Goal: Information Seeking & Learning: Learn about a topic

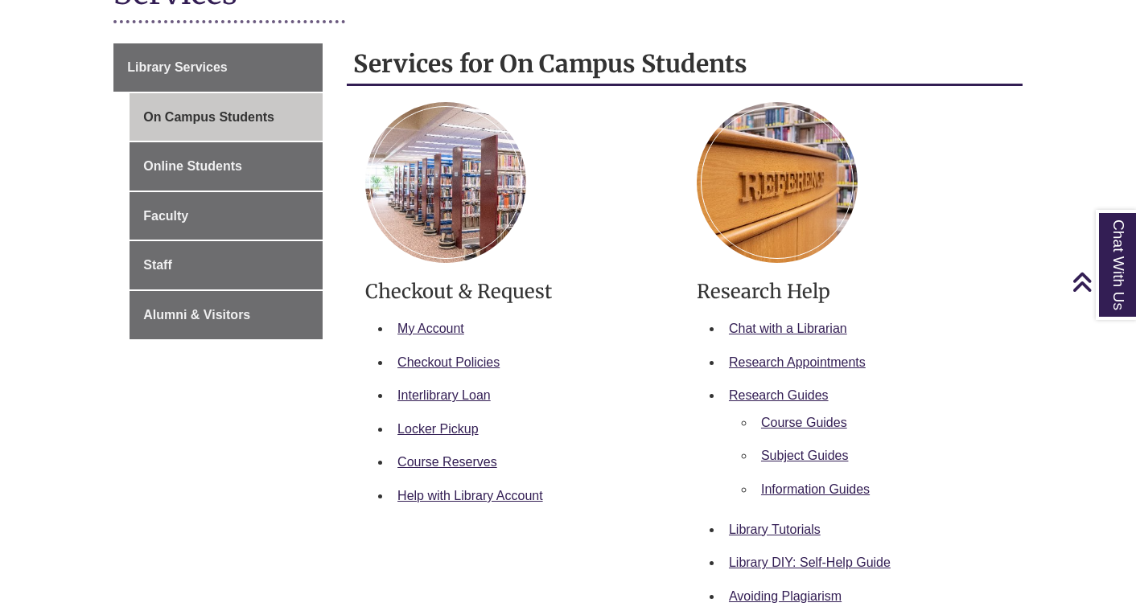
scroll to position [248, 0]
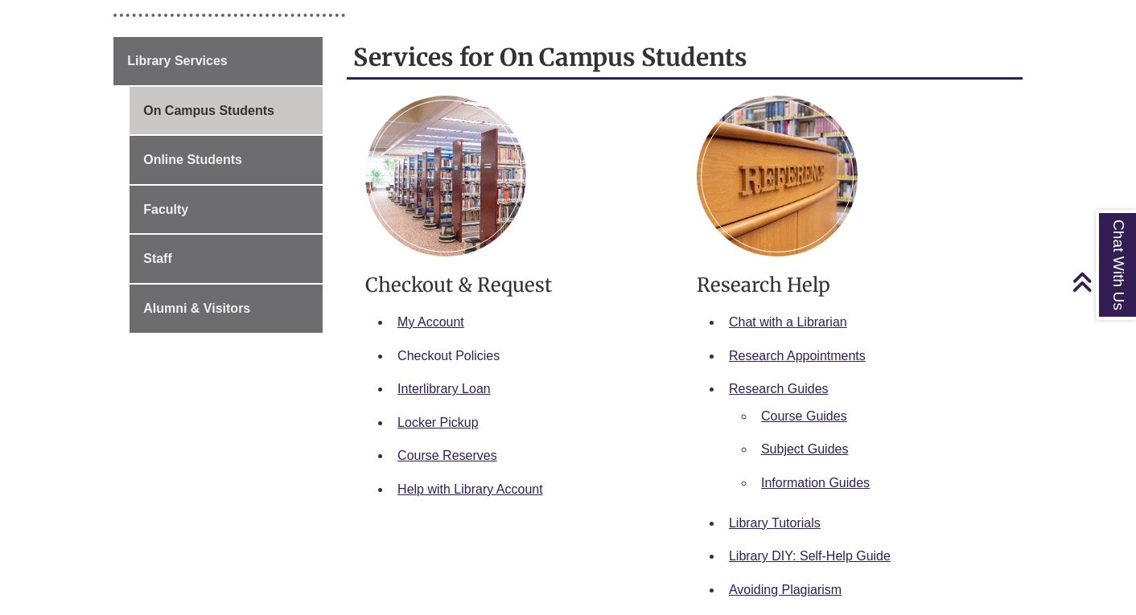
click at [490, 353] on link "Checkout Policies" at bounding box center [448, 356] width 102 height 14
click at [457, 421] on link "Locker Pickup" at bounding box center [437, 423] width 81 height 14
click at [414, 386] on link "Interlibrary Loan" at bounding box center [443, 389] width 93 height 14
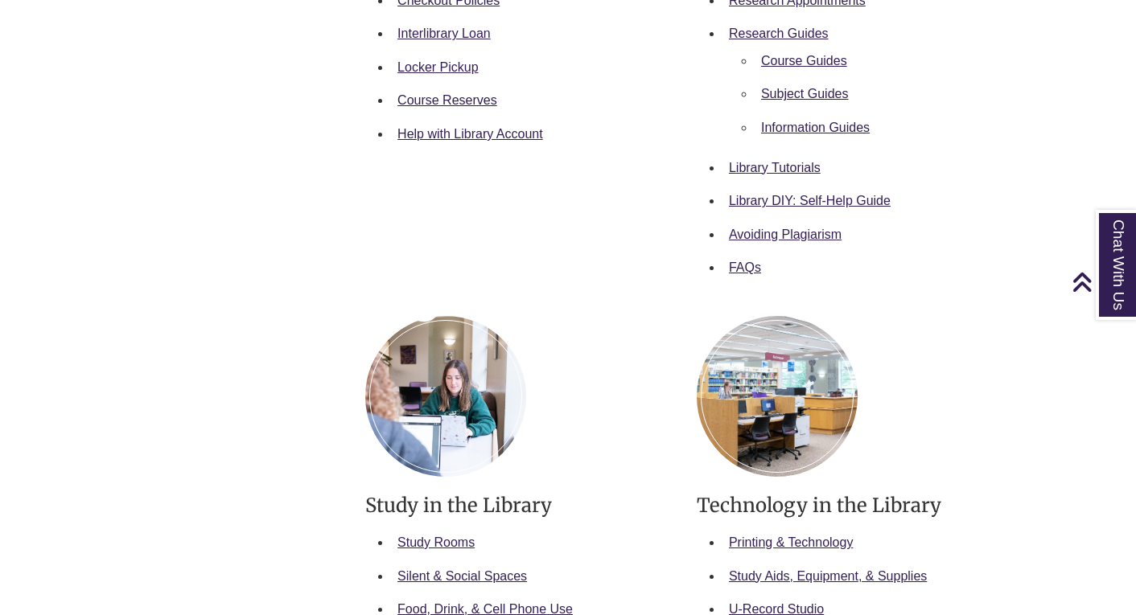
scroll to position [806, 0]
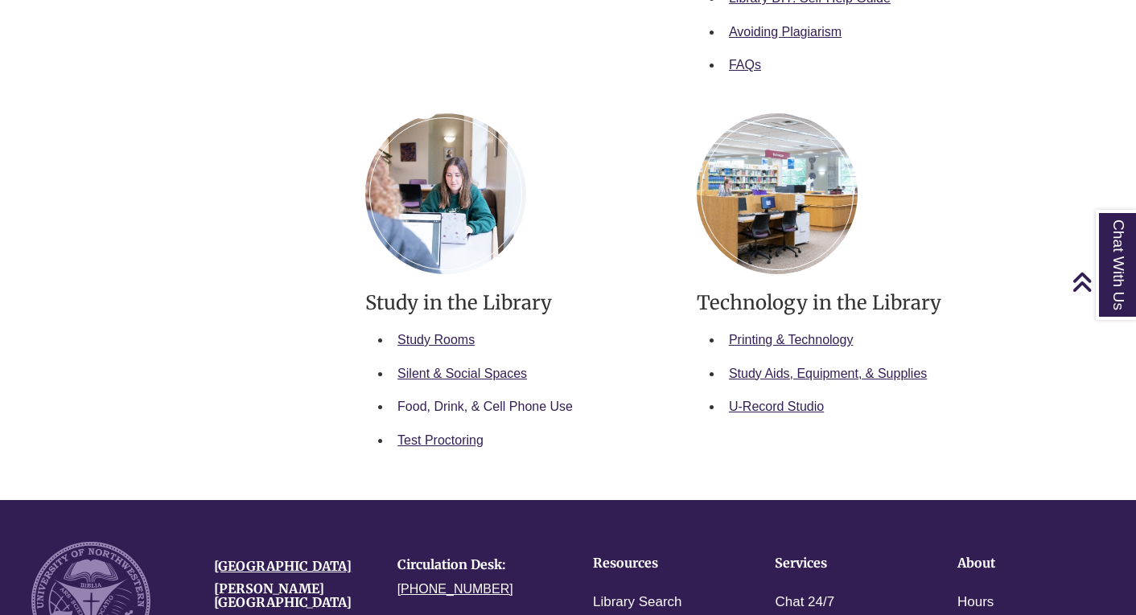
click at [466, 406] on link "Food, Drink, & Cell Phone Use" at bounding box center [484, 407] width 175 height 14
click at [459, 343] on link "Study Rooms" at bounding box center [435, 340] width 77 height 14
click at [449, 370] on link "Silent & Social Spaces" at bounding box center [462, 374] width 130 height 14
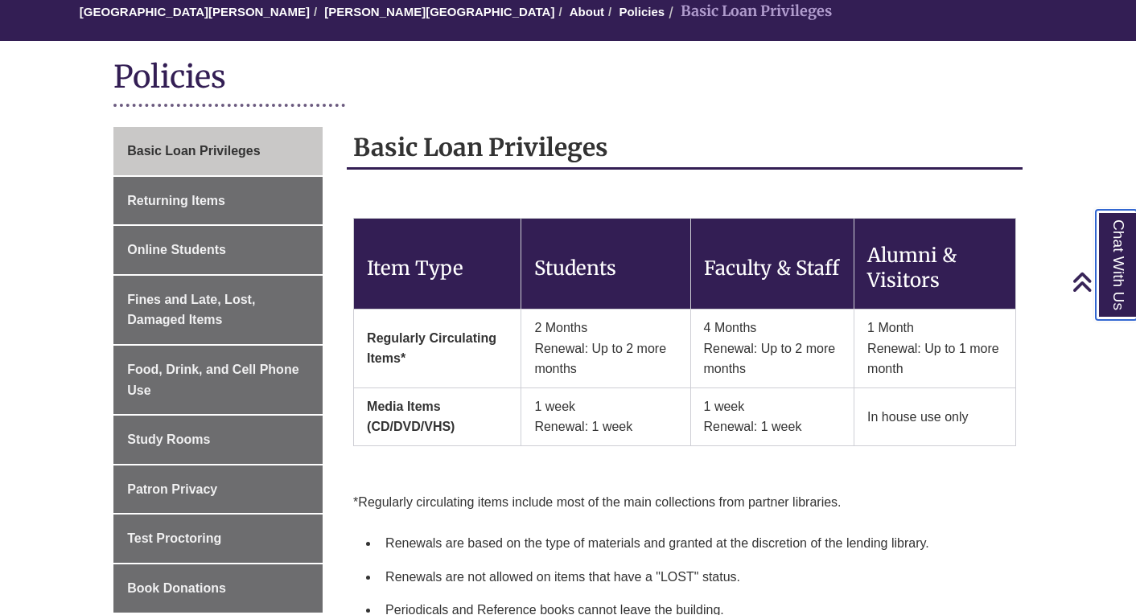
scroll to position [110, 0]
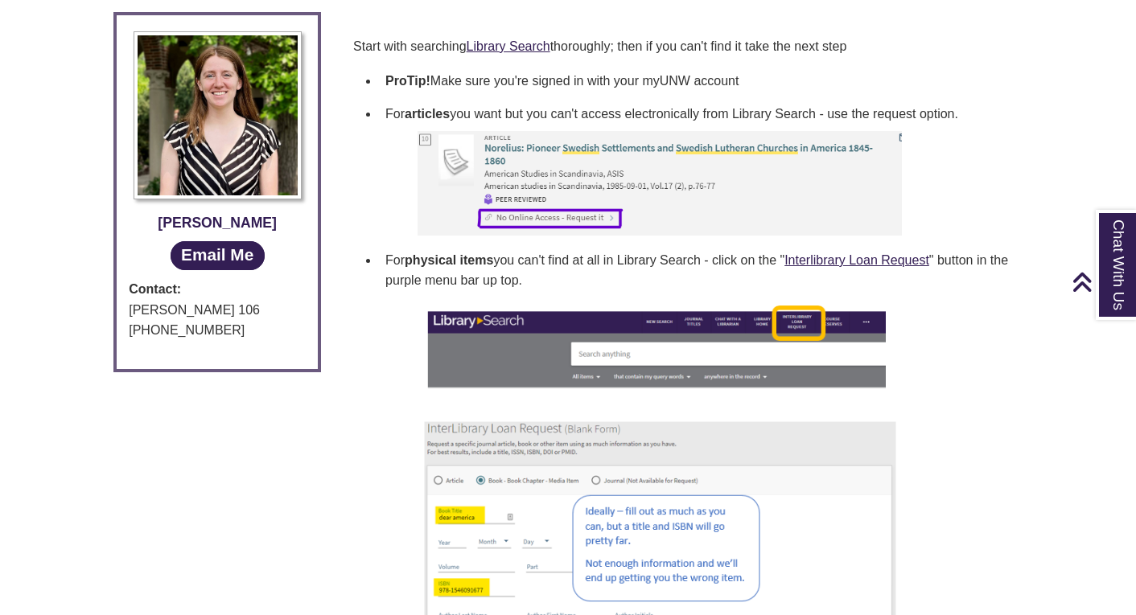
scroll to position [680, 0]
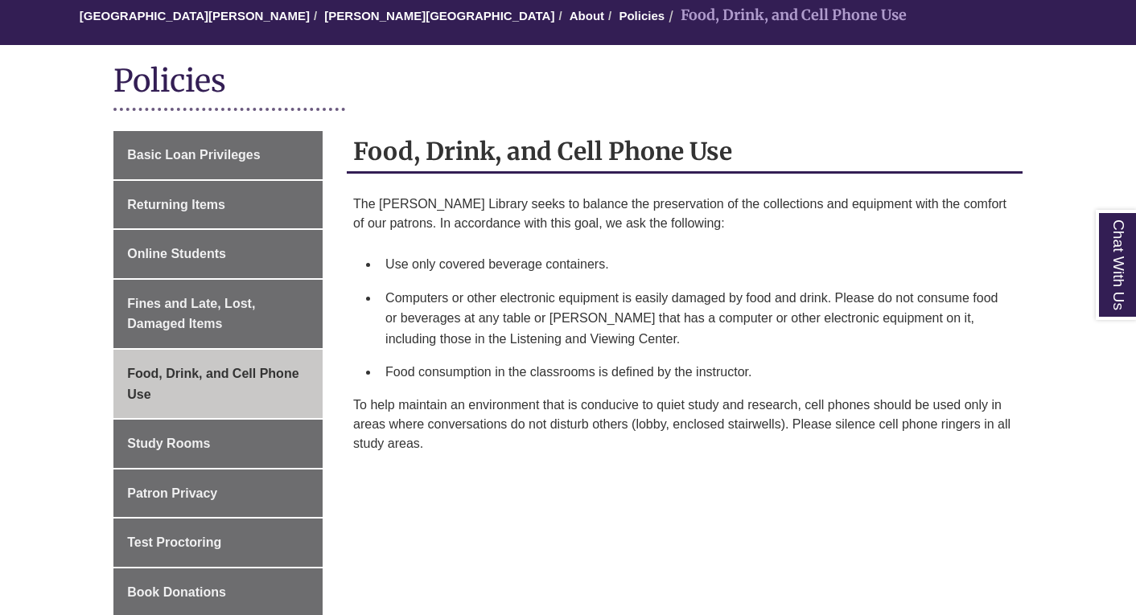
scroll to position [158, 0]
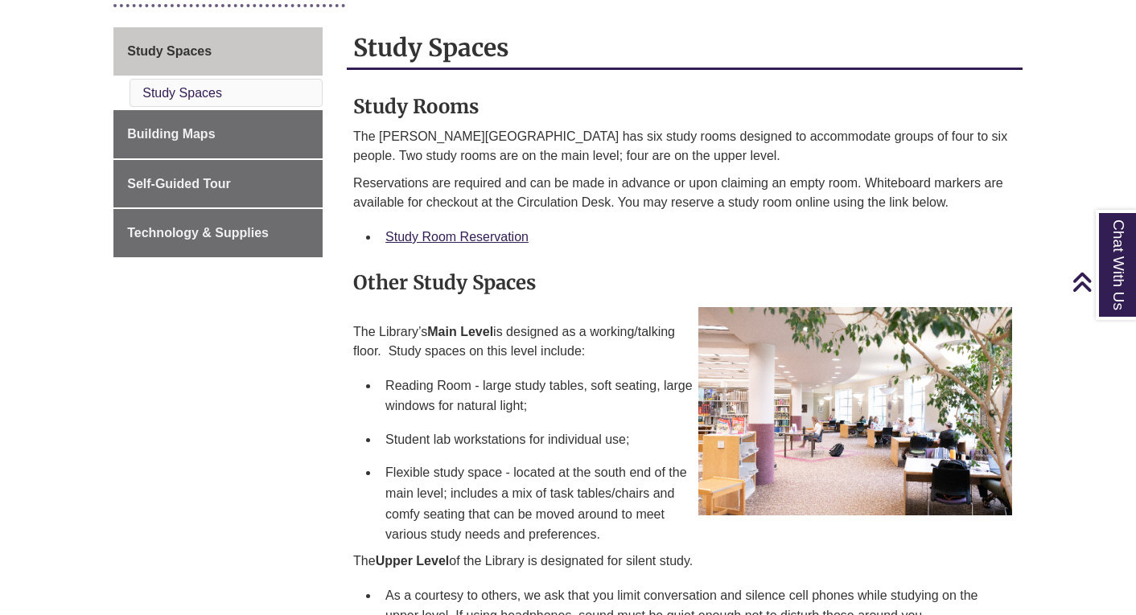
scroll to position [204, 0]
